Goal: Information Seeking & Learning: Learn about a topic

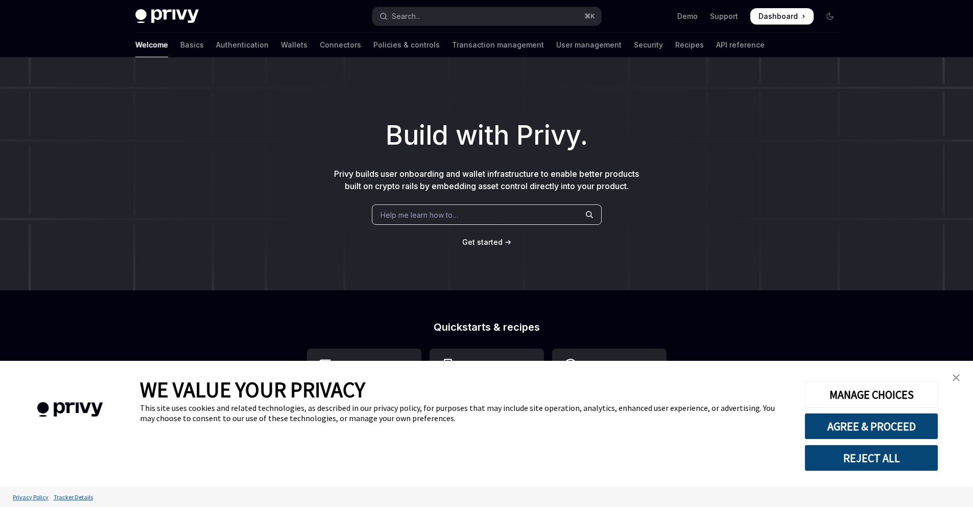
type textarea "*"
click at [502, 17] on button "Search... ⌘ K" at bounding box center [486, 16] width 229 height 18
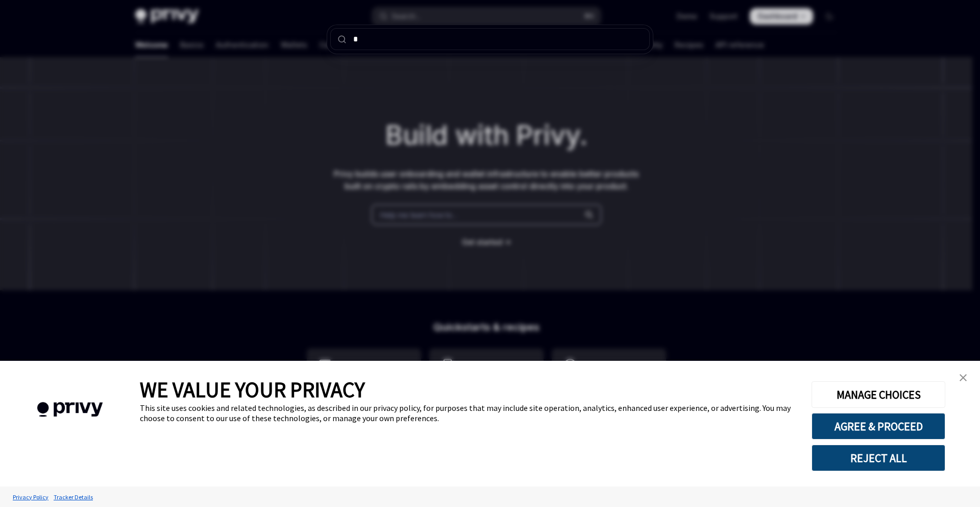
type input "**"
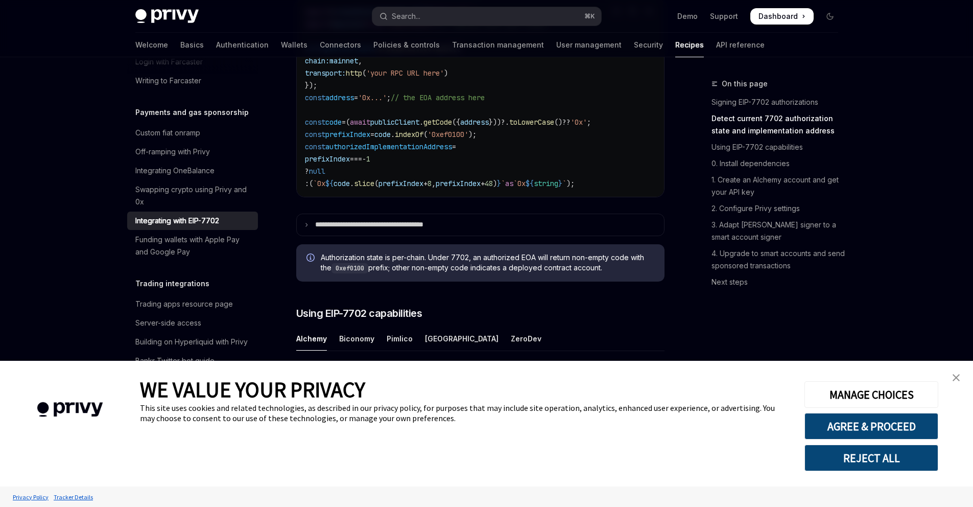
scroll to position [577, 0]
click at [954, 380] on img "close banner" at bounding box center [955, 377] width 7 height 7
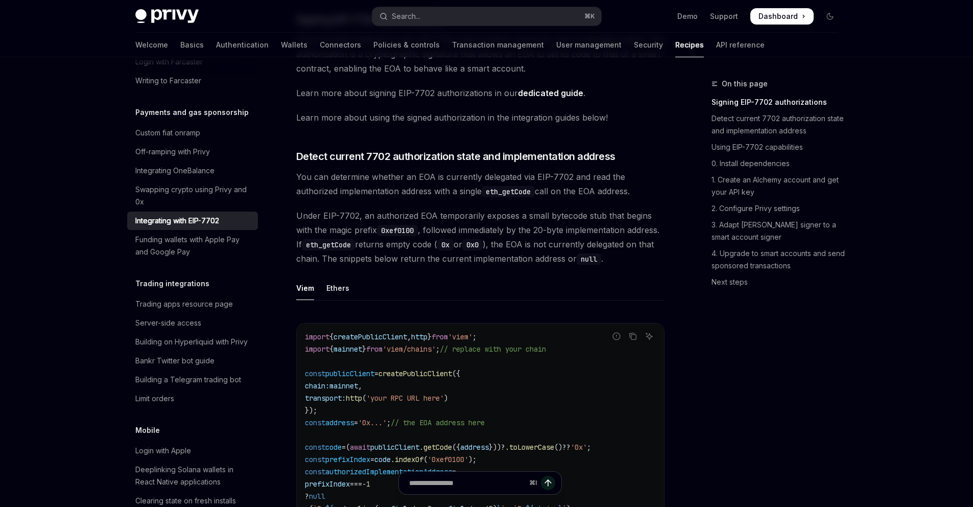
scroll to position [0, 0]
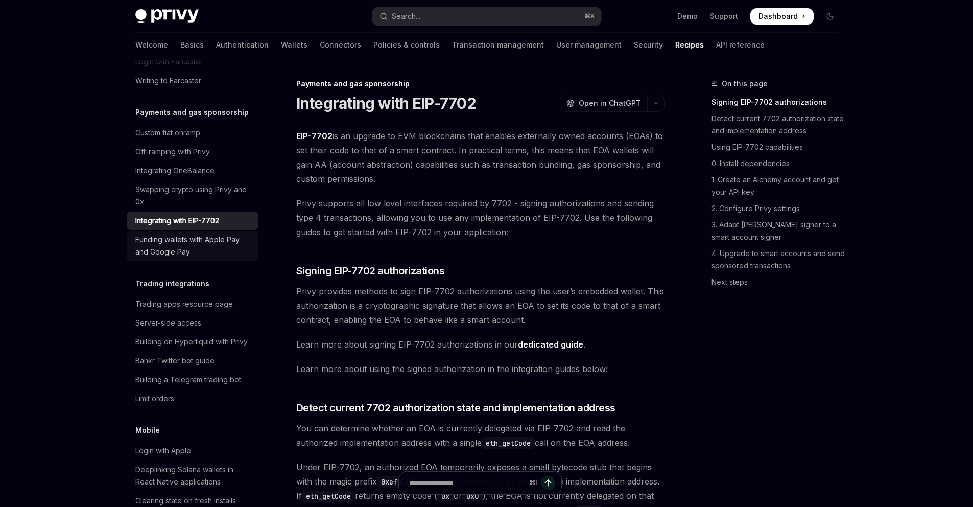
click at [189, 258] on div "Funding wallets with Apple Pay and Google Pay" at bounding box center [193, 245] width 116 height 25
type textarea "*"
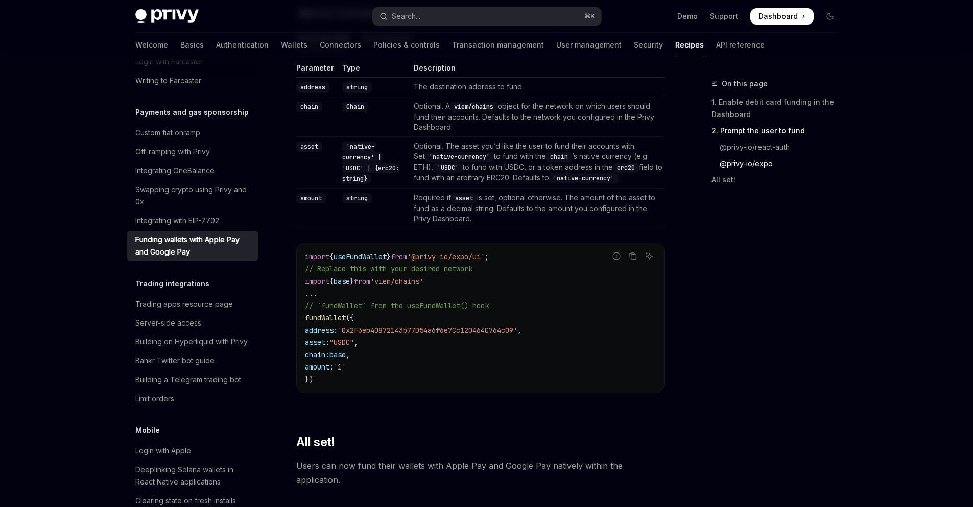
scroll to position [1302, 0]
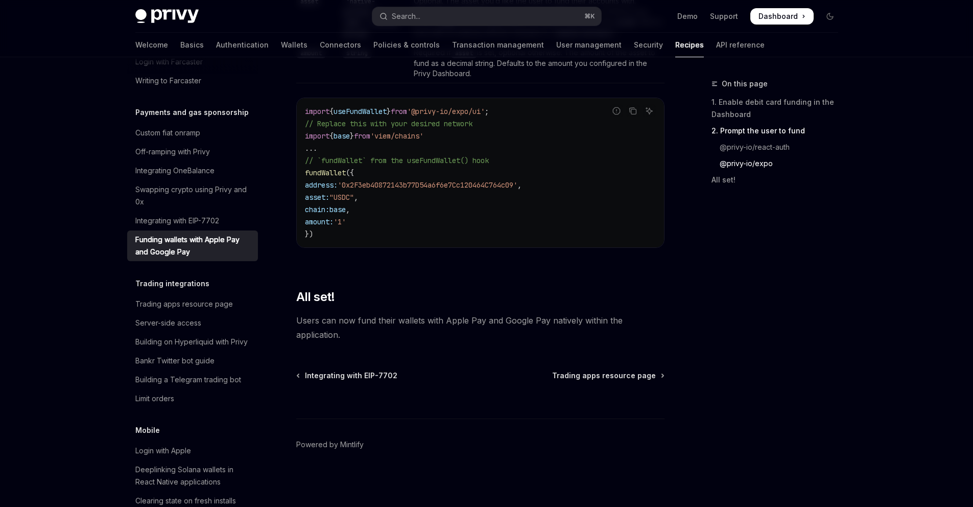
click at [184, 290] on h5 "Trading integrations" at bounding box center [172, 283] width 74 height 12
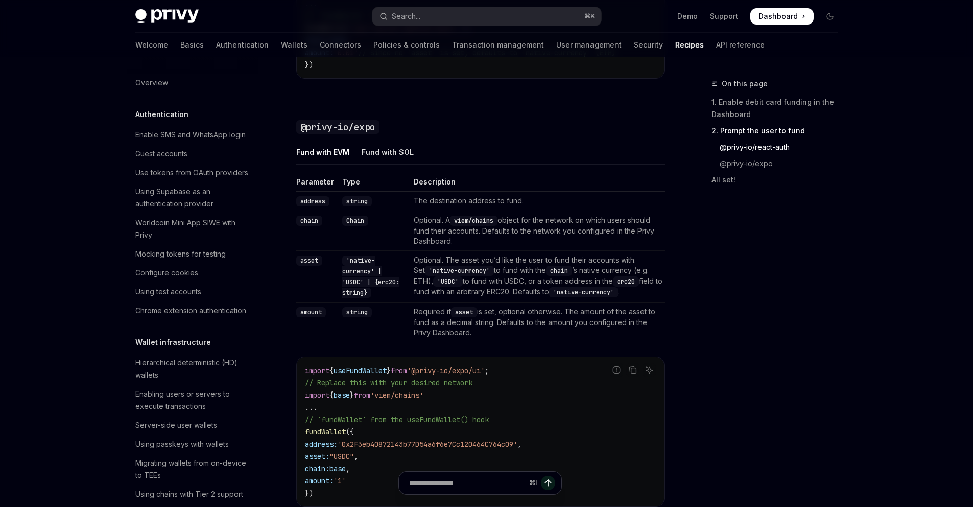
scroll to position [1038, 0]
